Goal: Task Accomplishment & Management: Manage account settings

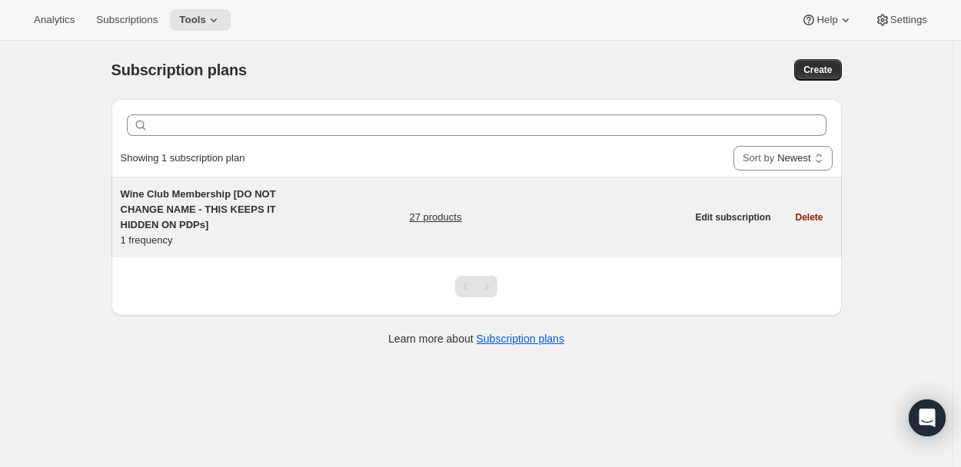
click at [244, 208] on span "Wine Club Membership [DO NOT CHANGE NAME - THIS KEEPS IT HIDDEN ON PDPs]" at bounding box center [198, 209] width 155 height 42
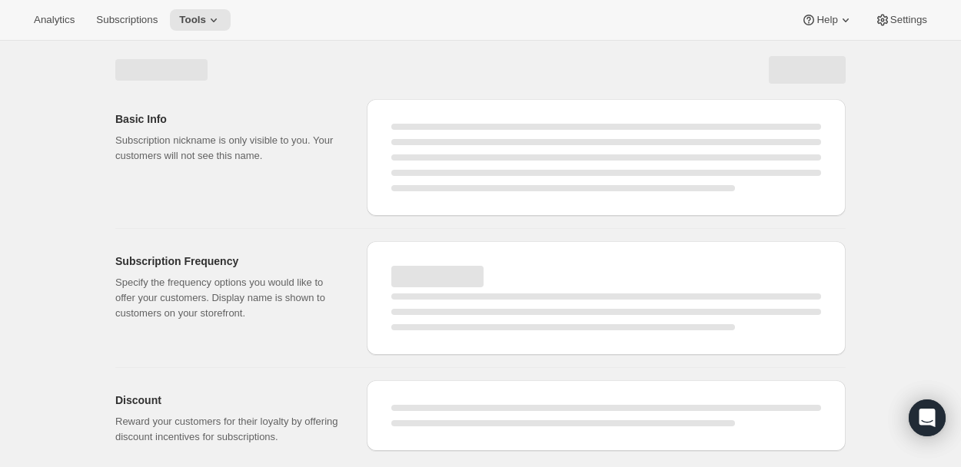
select select "WEEK"
select select "MONTH"
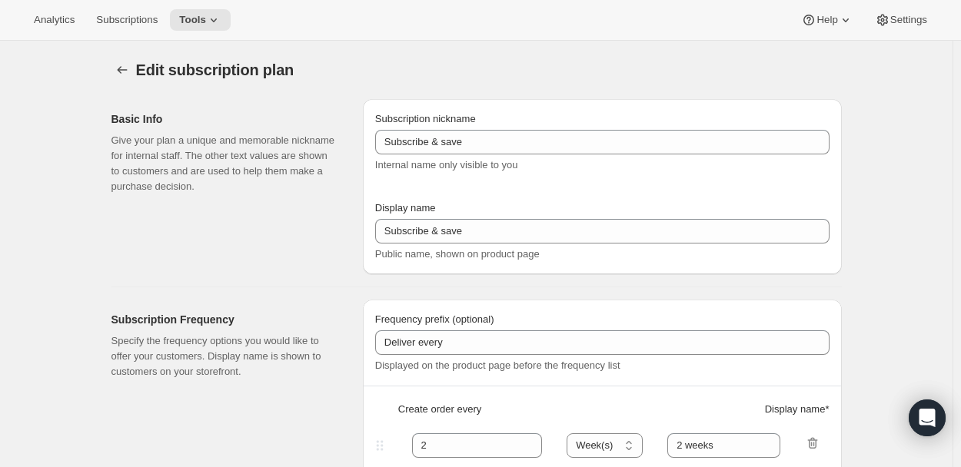
type input "Wine Club Membership [DO NOT CHANGE NAME - THIS KEEPS IT HIDDEN ON PDPs]"
type input "Renewal:"
type input "6"
select select "MONTH"
type input "Renews every 6 months"
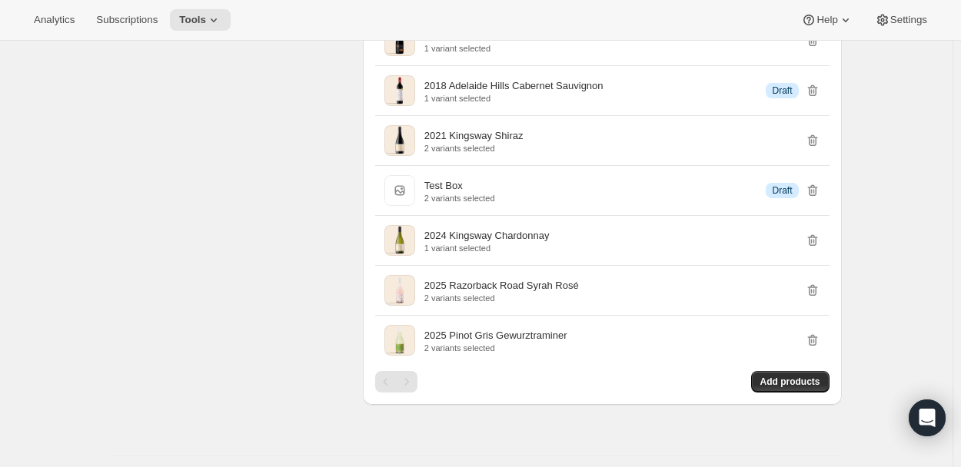
scroll to position [1615, 0]
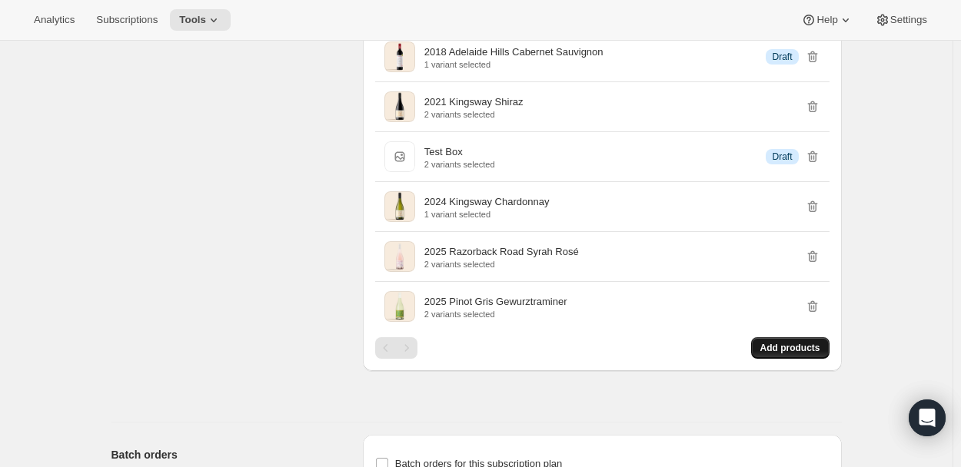
click at [812, 345] on span "Add products" at bounding box center [790, 348] width 60 height 12
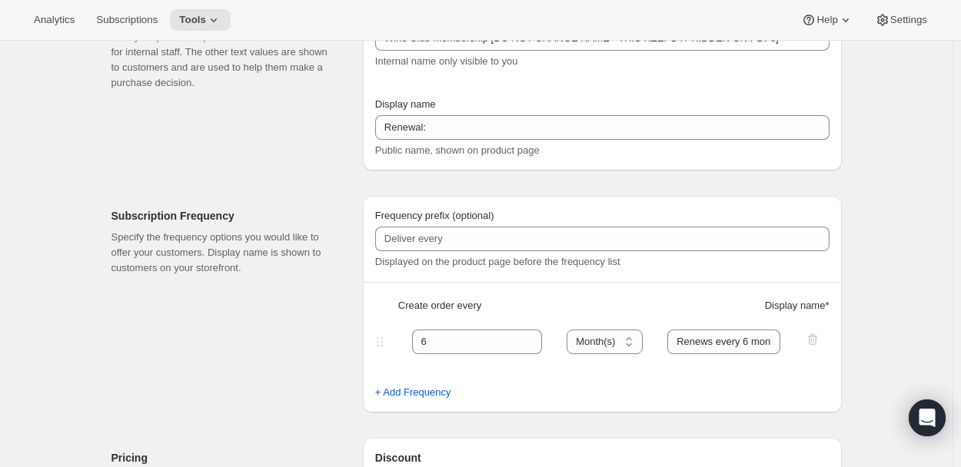
scroll to position [0, 0]
